Goal: Book appointment/travel/reservation

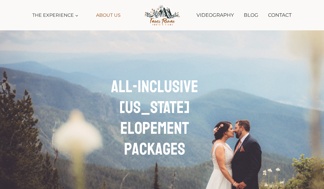
click at [111, 14] on link "About Us" at bounding box center [108, 15] width 30 height 13
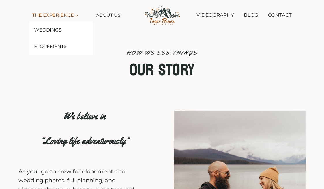
click at [72, 16] on span "The Experience Expand" at bounding box center [55, 16] width 46 height 8
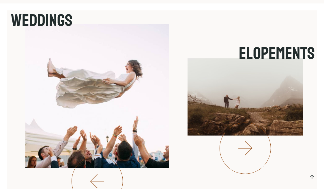
scroll to position [1867, 0]
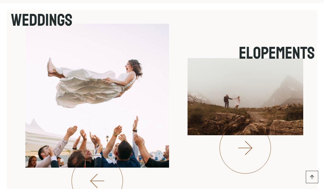
click at [249, 148] on line at bounding box center [246, 148] width 14 height 0
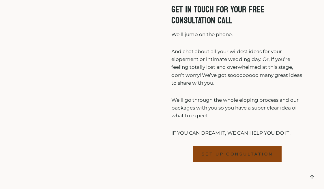
scroll to position [1281, 0]
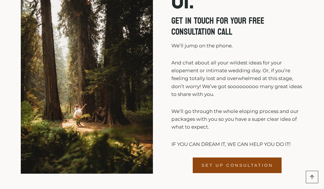
click at [235, 162] on span "SET UP CONSULTATION" at bounding box center [237, 165] width 72 height 7
